Goal: Transaction & Acquisition: Purchase product/service

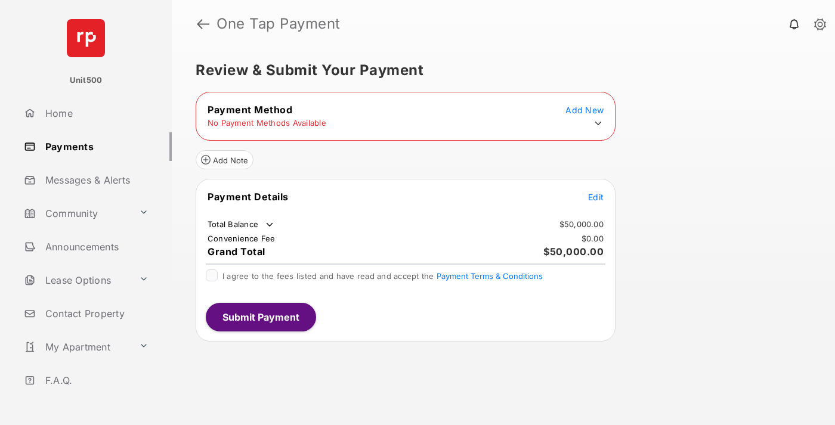
click at [596, 197] on span "Edit" at bounding box center [596, 197] width 16 height 10
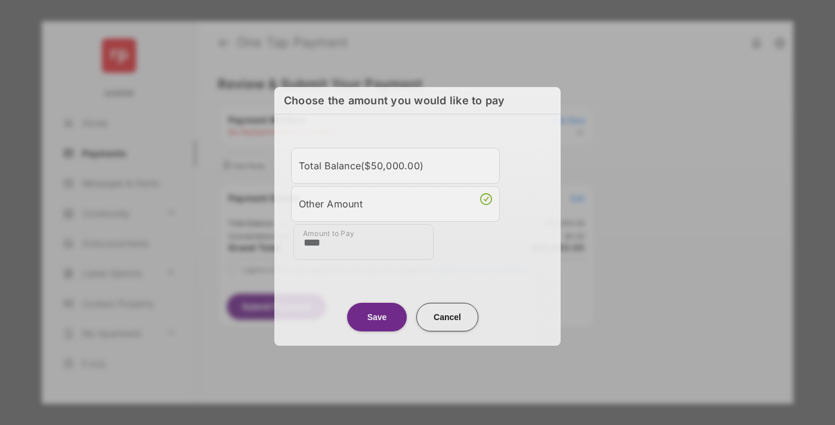
type input "****"
click at [377, 317] on button "Save" at bounding box center [377, 317] width 60 height 29
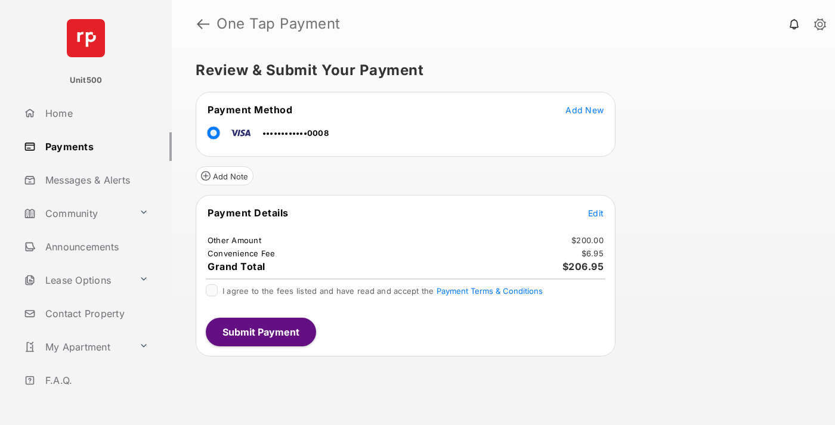
click at [596, 213] on span "Edit" at bounding box center [596, 213] width 16 height 10
click at [260, 332] on button "Submit Payment" at bounding box center [261, 332] width 110 height 29
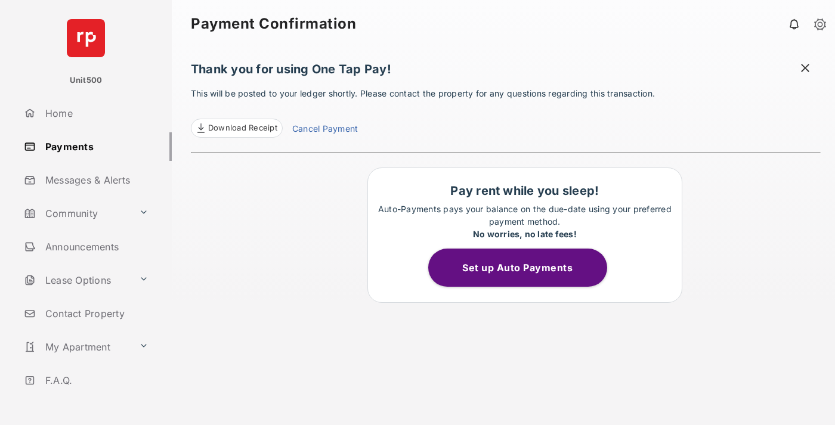
click at [805, 69] on span at bounding box center [805, 69] width 12 height 15
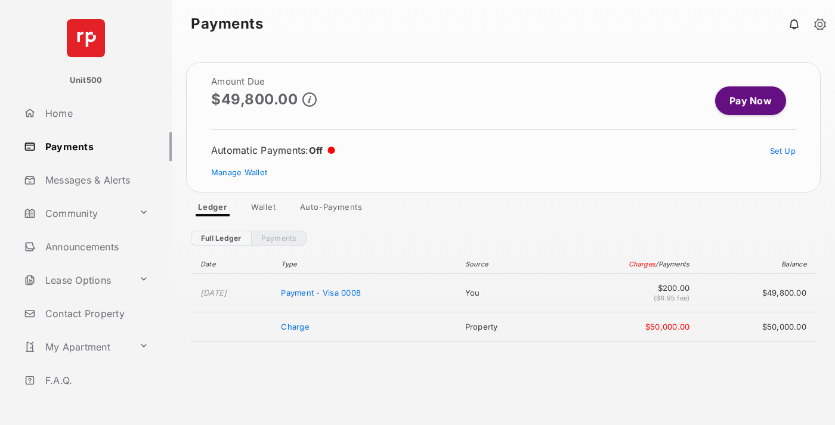
click at [239, 172] on link "Manage Wallet" at bounding box center [239, 173] width 56 height 10
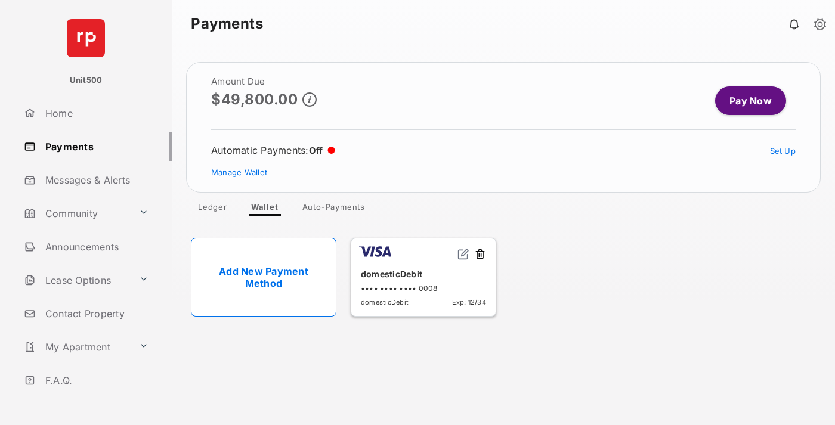
click at [480, 255] on button at bounding box center [480, 255] width 12 height 14
